Goal: Task Accomplishment & Management: Manage account settings

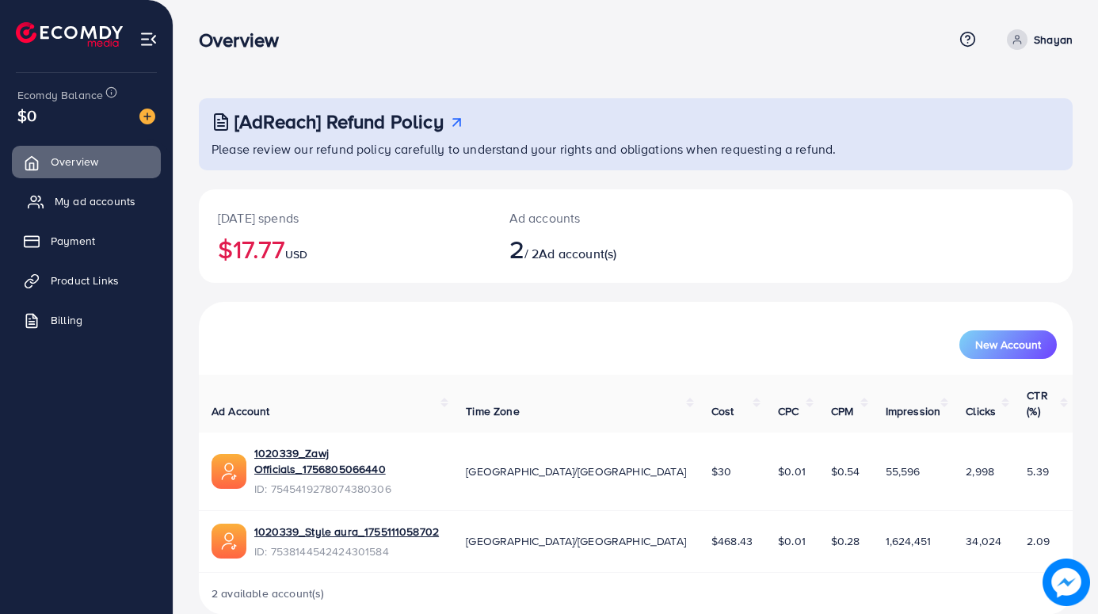
click at [124, 201] on span "My ad accounts" at bounding box center [95, 201] width 81 height 16
